Goal: Find specific page/section: Find specific page/section

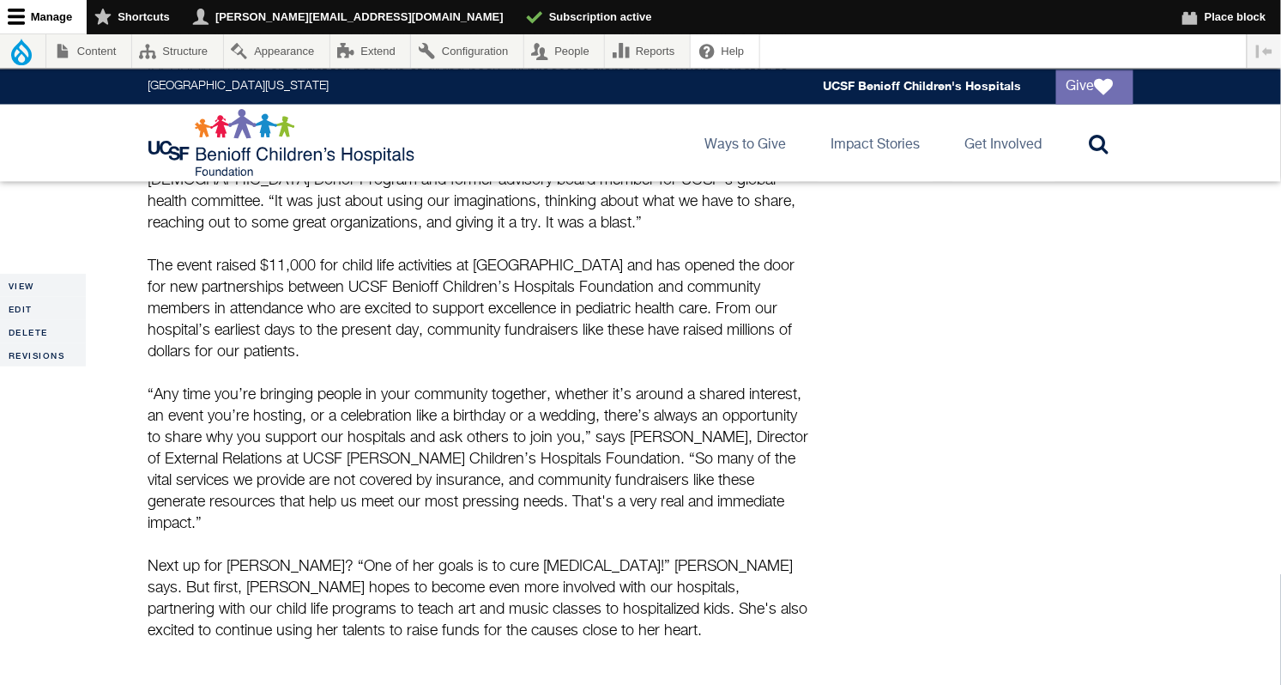
scroll to position [958, 0]
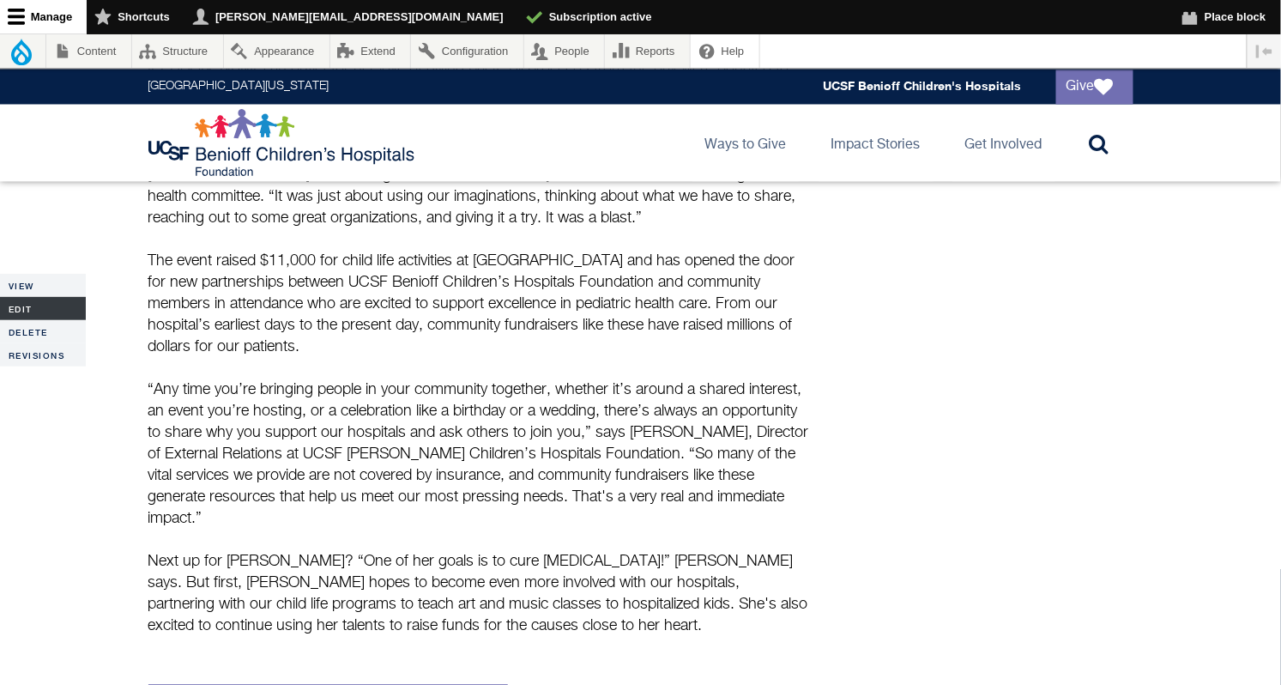
click at [27, 309] on link "Edit" at bounding box center [43, 308] width 86 height 23
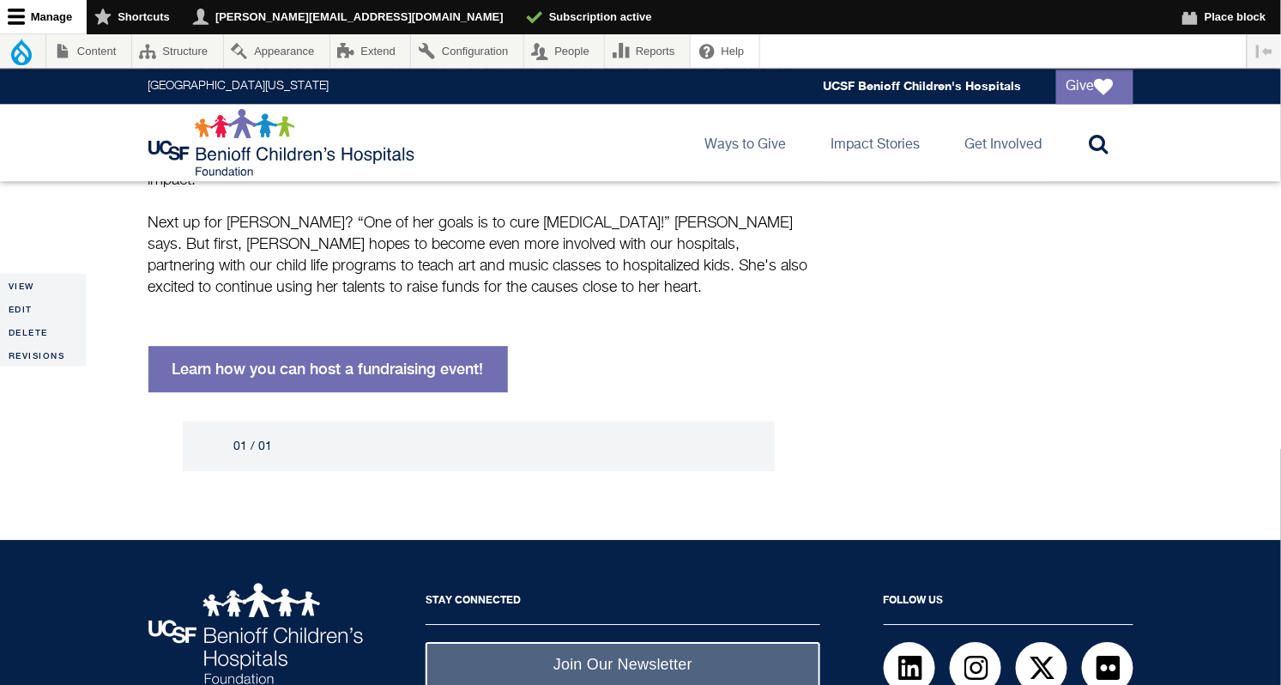
scroll to position [1365, 0]
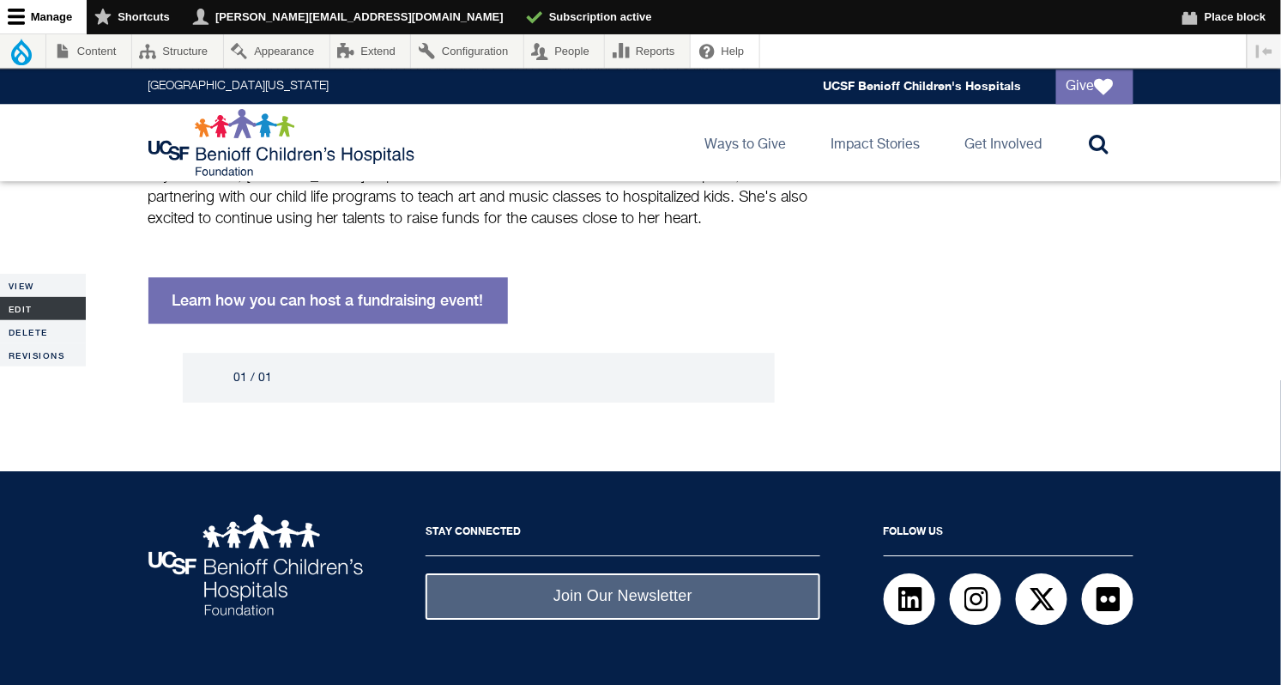
click at [18, 305] on link "Edit" at bounding box center [43, 308] width 86 height 23
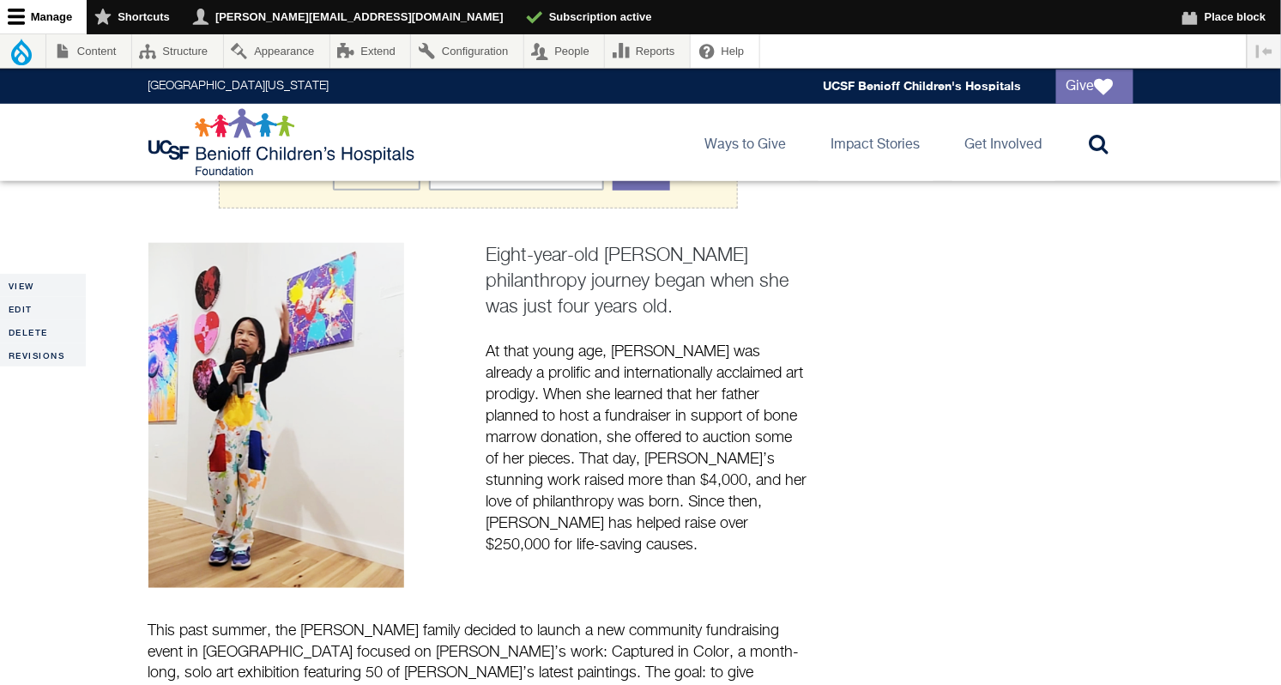
scroll to position [365, 0]
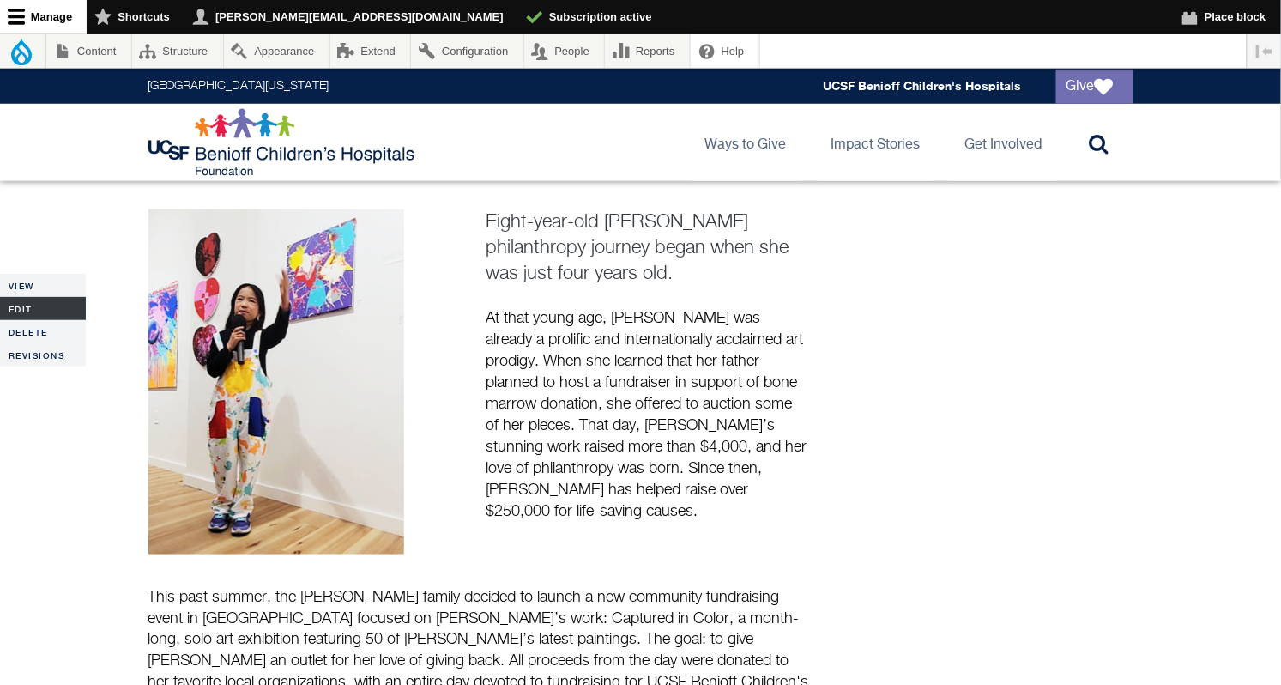
click at [29, 306] on link "Edit" at bounding box center [43, 308] width 86 height 23
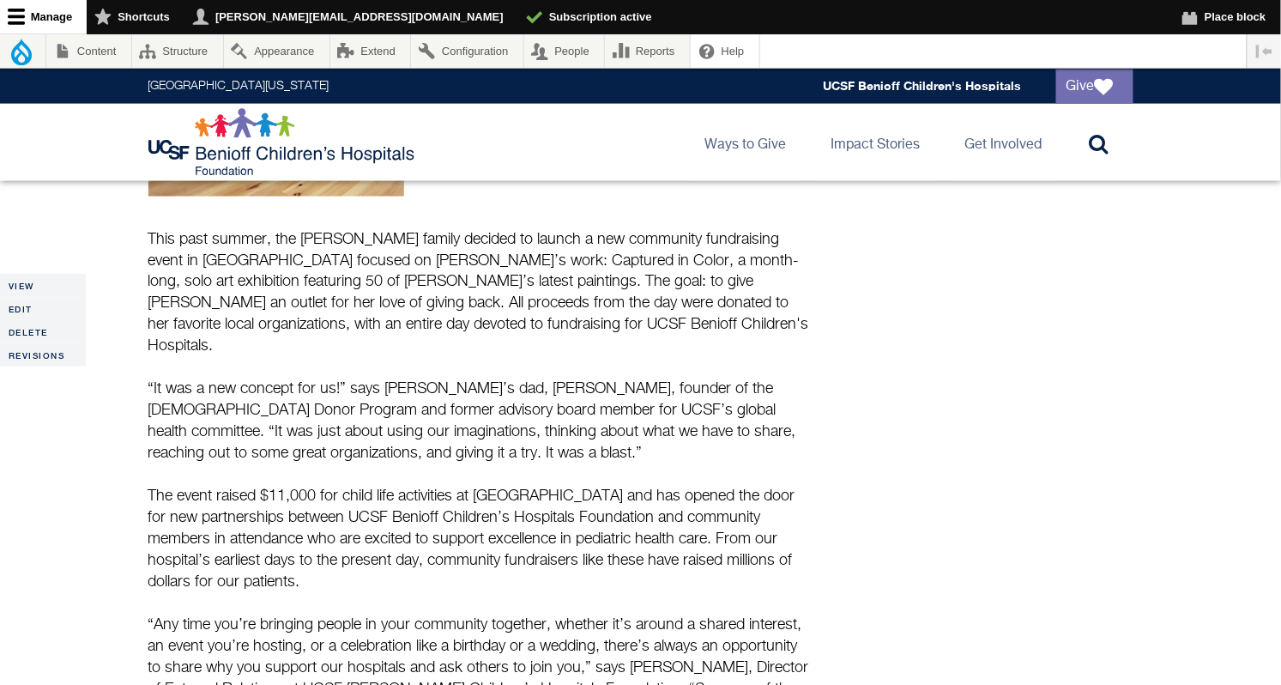
scroll to position [735, 0]
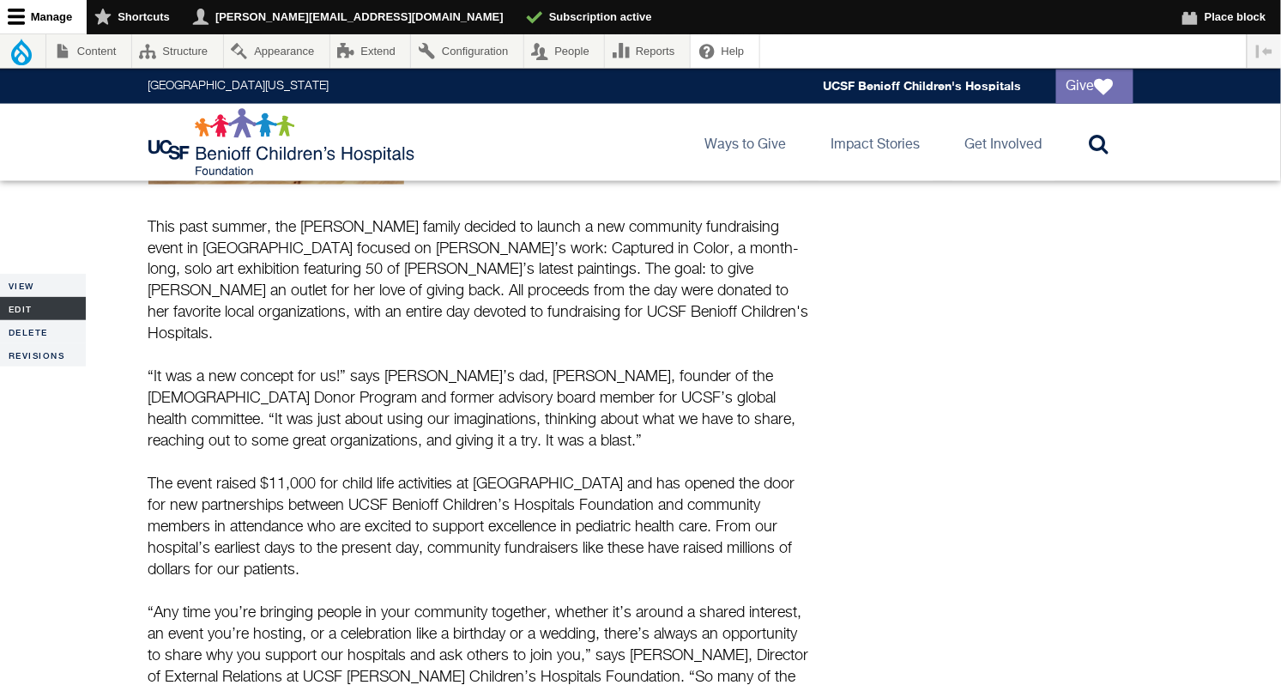
click at [30, 303] on link "Edit" at bounding box center [43, 308] width 86 height 23
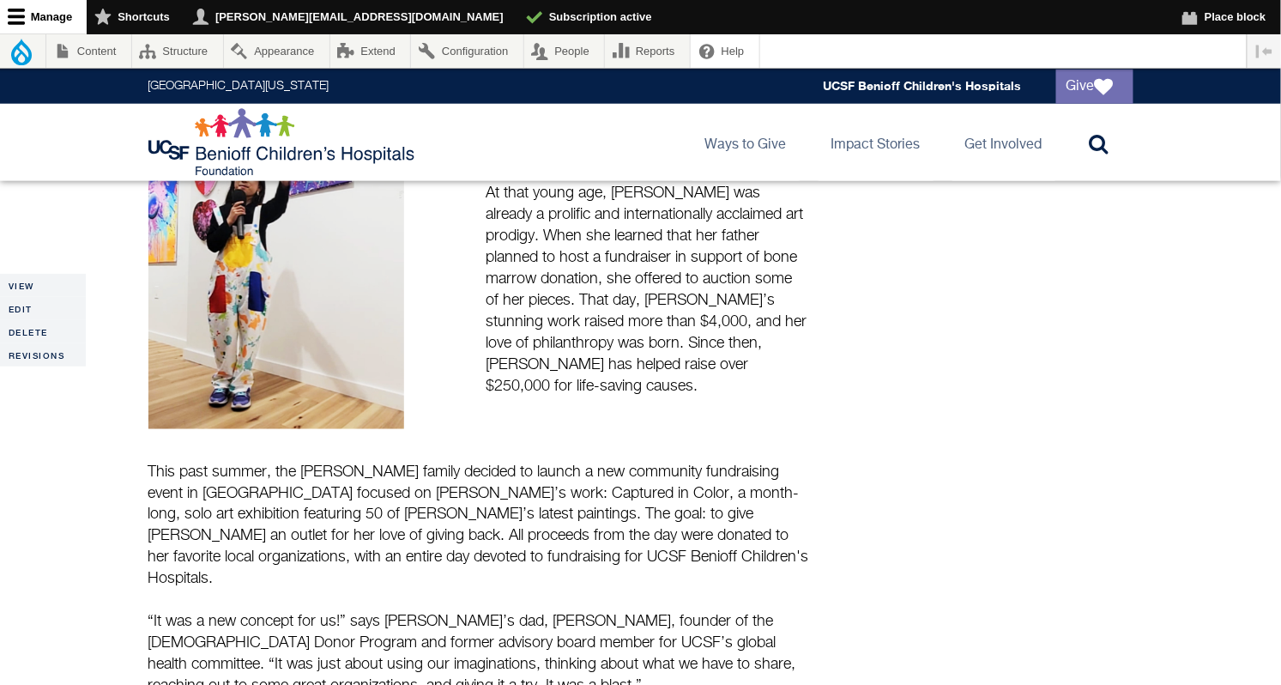
scroll to position [566, 0]
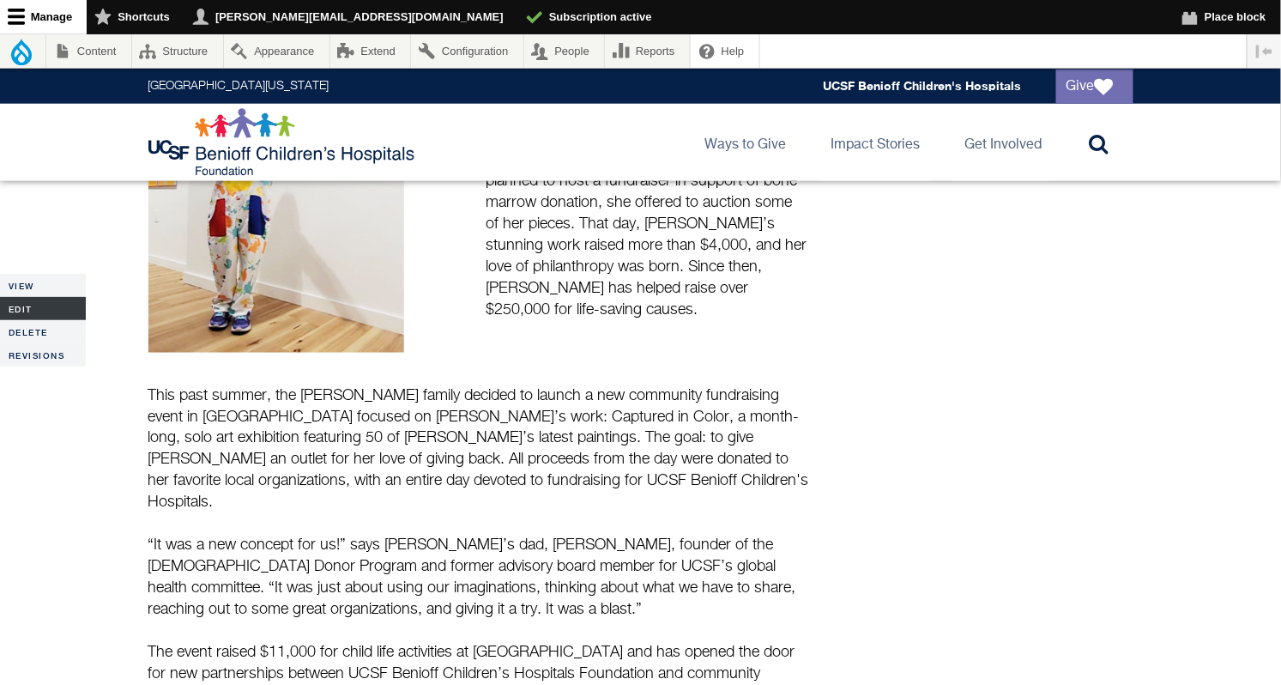
click at [34, 308] on link "Edit" at bounding box center [43, 308] width 86 height 23
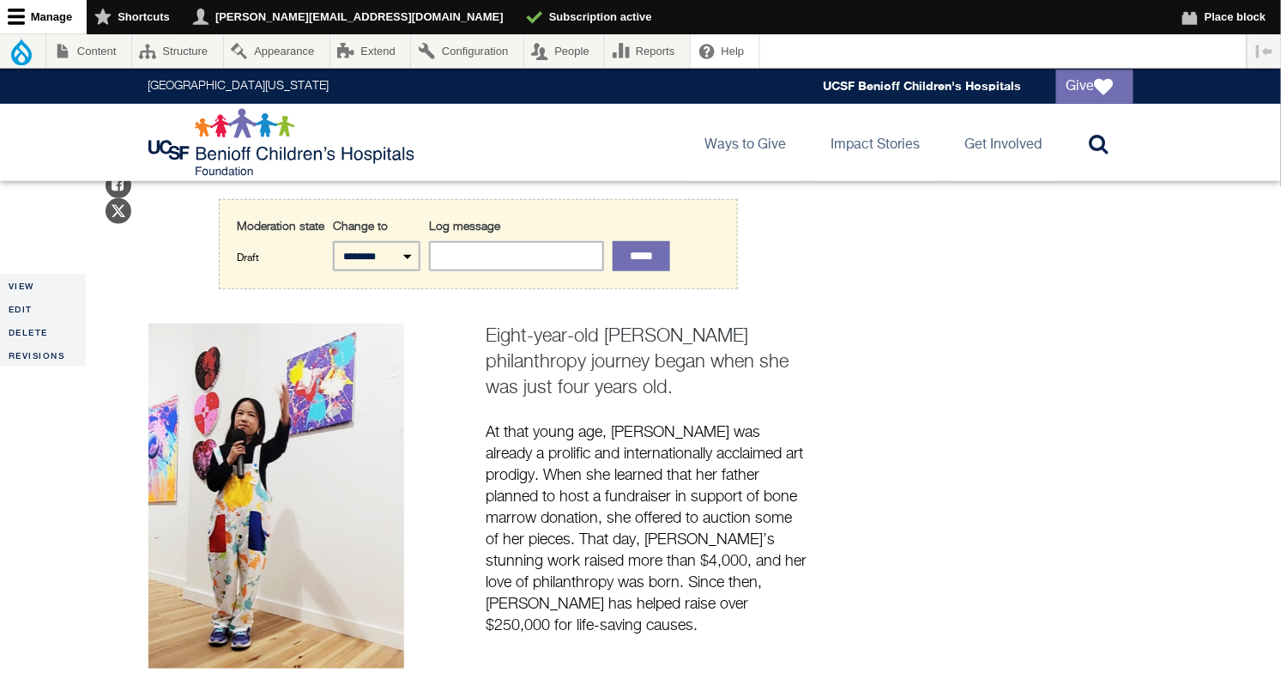
scroll to position [305, 0]
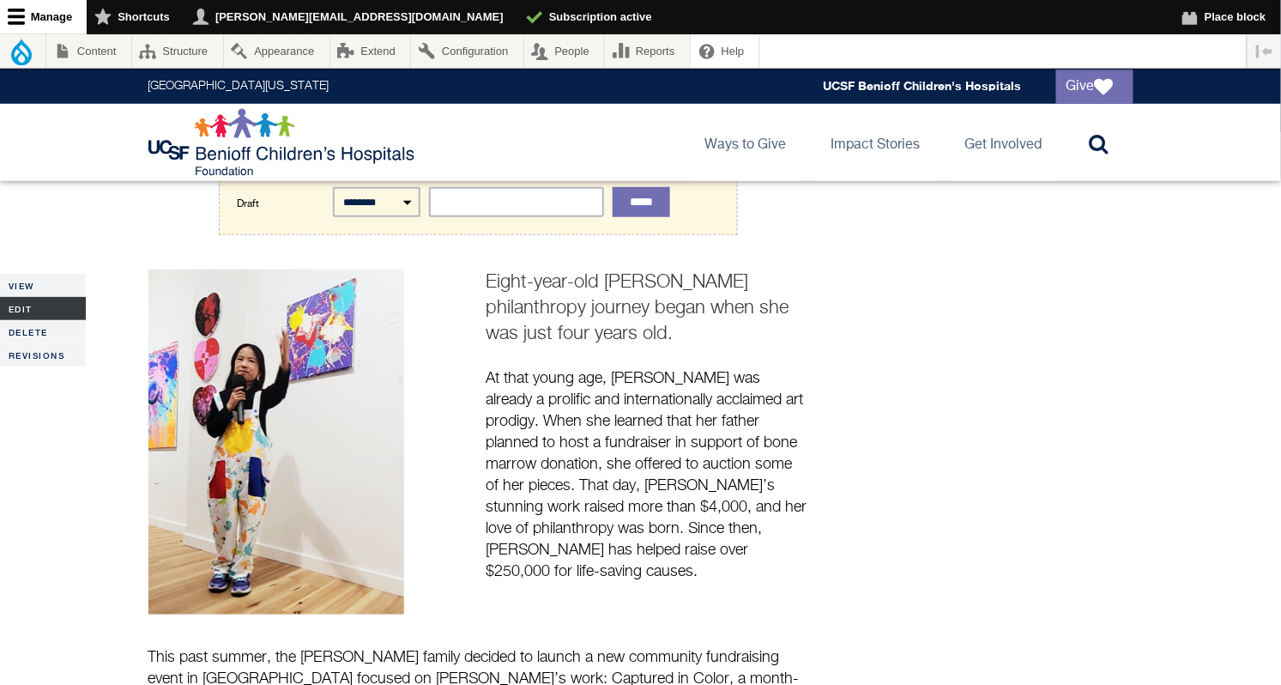
click at [14, 307] on link "Edit" at bounding box center [43, 308] width 86 height 23
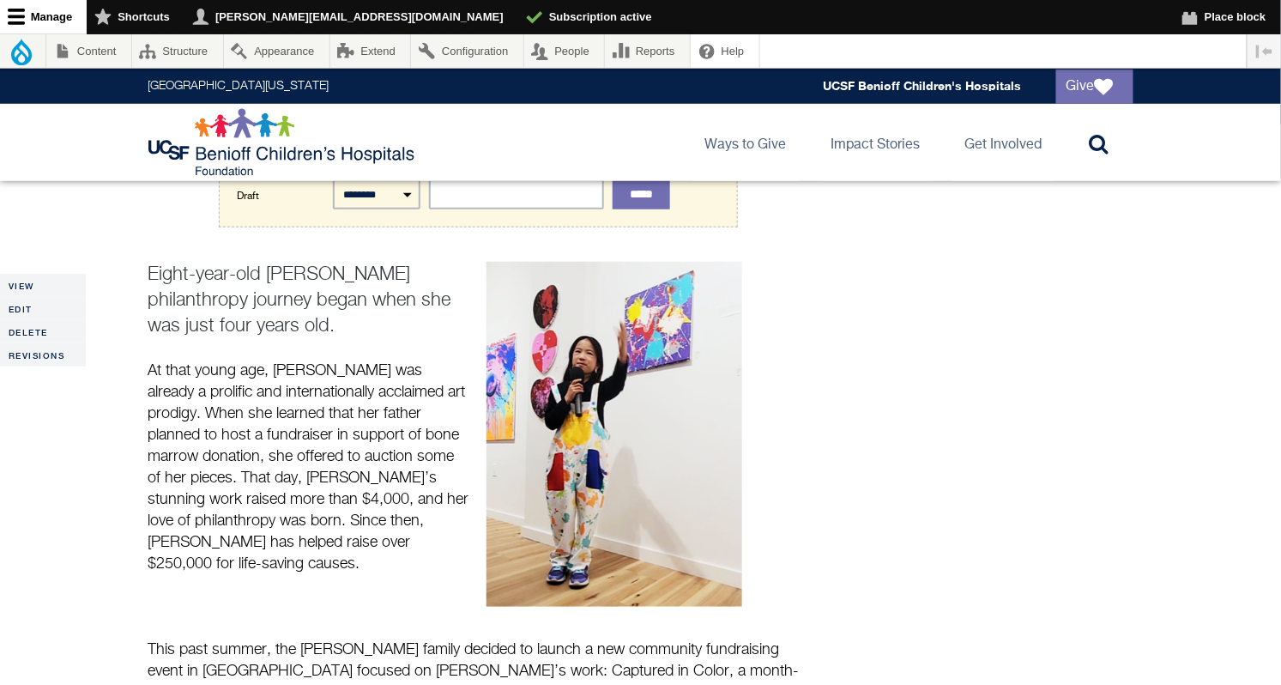
scroll to position [314, 0]
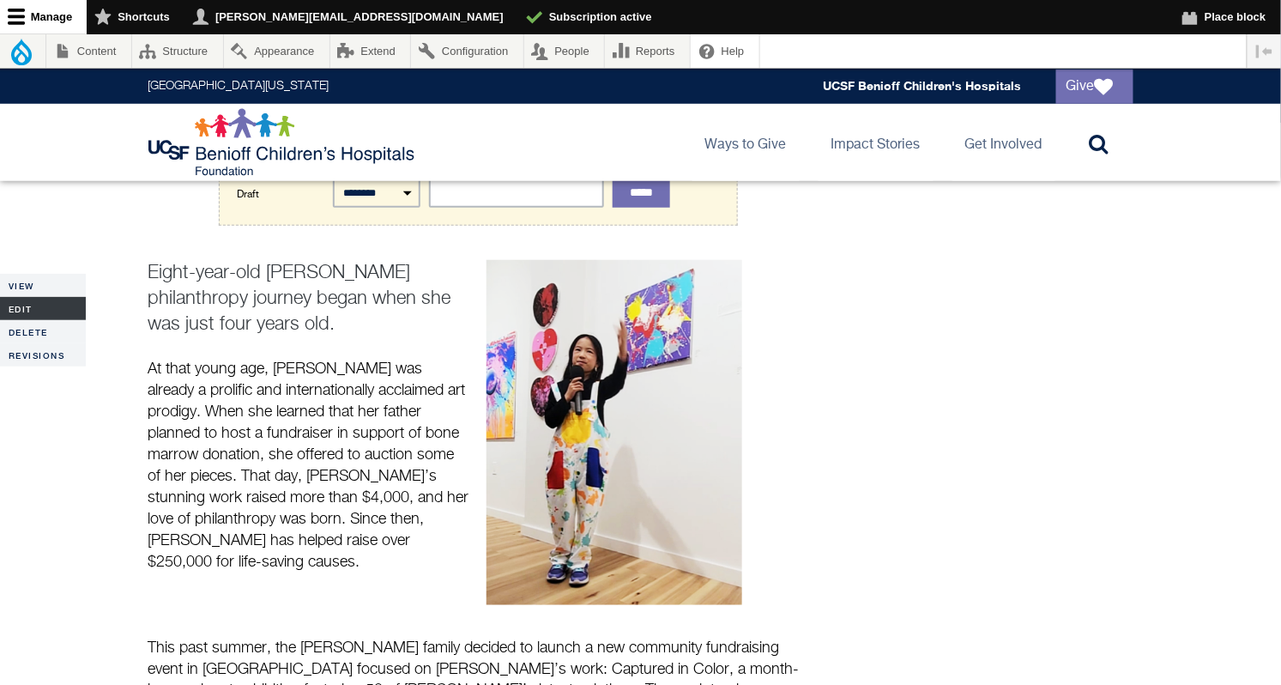
click at [35, 304] on link "Edit" at bounding box center [43, 308] width 86 height 23
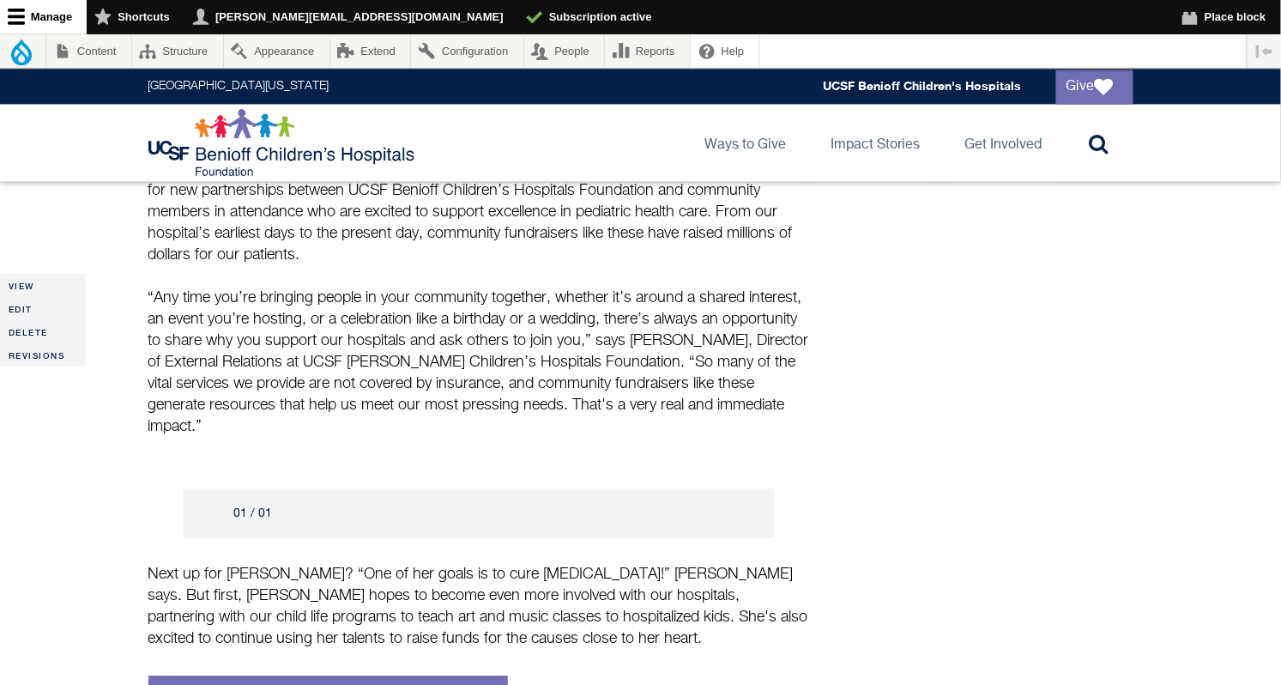
scroll to position [1162, 0]
